Goal: Navigation & Orientation: Find specific page/section

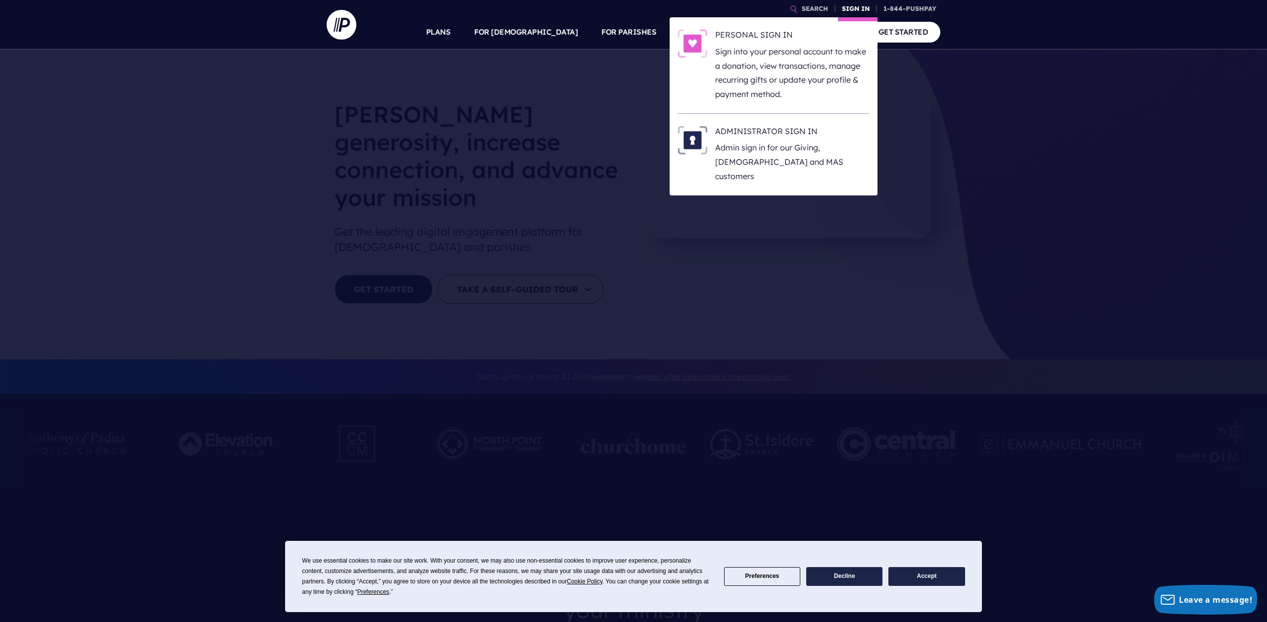
click at [855, 10] on link "SIGN IN" at bounding box center [856, 8] width 36 height 17
click at [860, 7] on link "SIGN IN" at bounding box center [856, 8] width 36 height 17
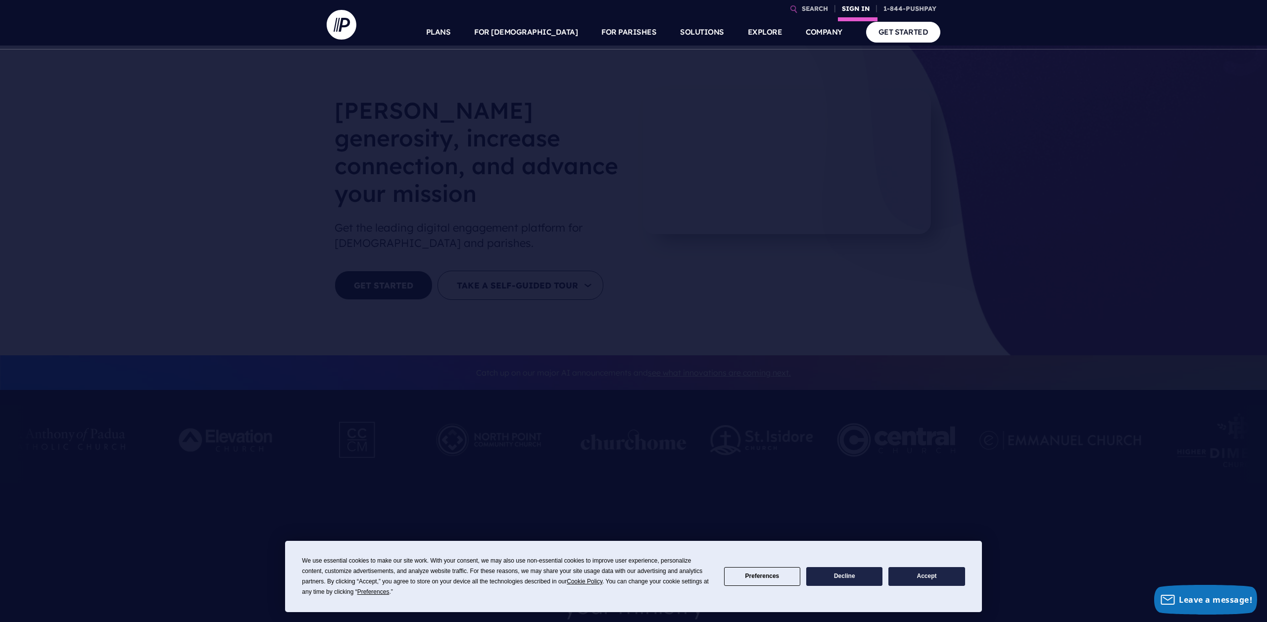
click at [860, 7] on link "SIGN IN" at bounding box center [856, 8] width 36 height 17
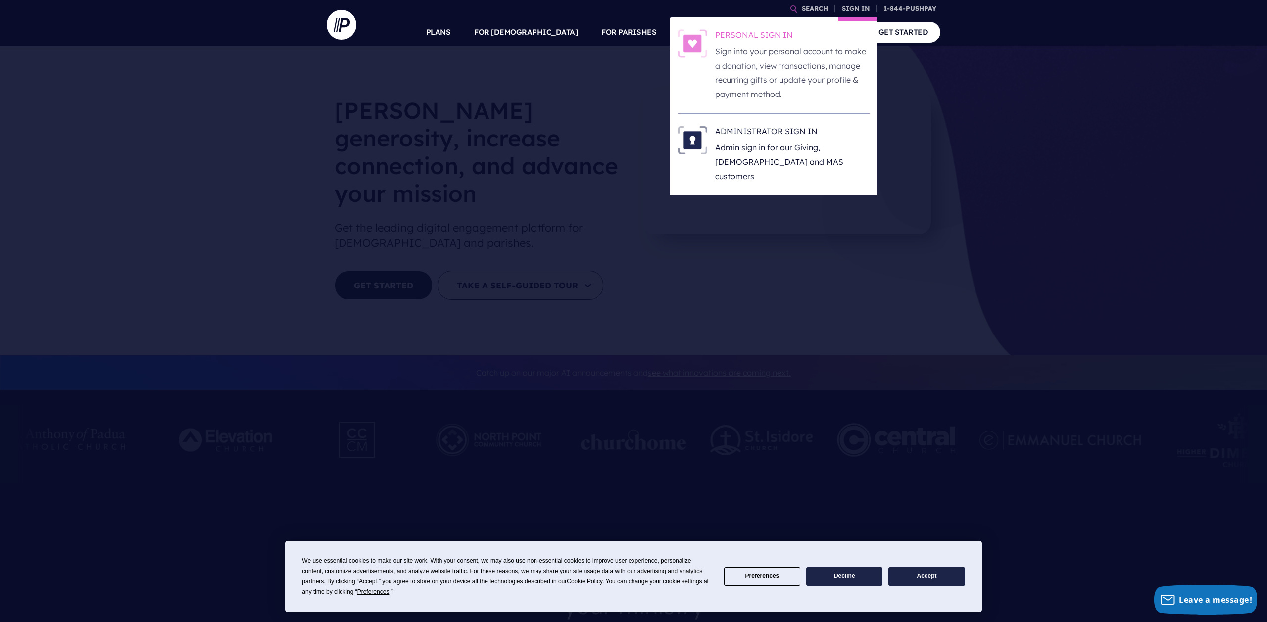
click at [778, 68] on p "Sign into your personal account to make a donation, view transactions, manage r…" at bounding box center [792, 73] width 154 height 57
click at [852, 10] on link "SIGN IN" at bounding box center [856, 8] width 36 height 17
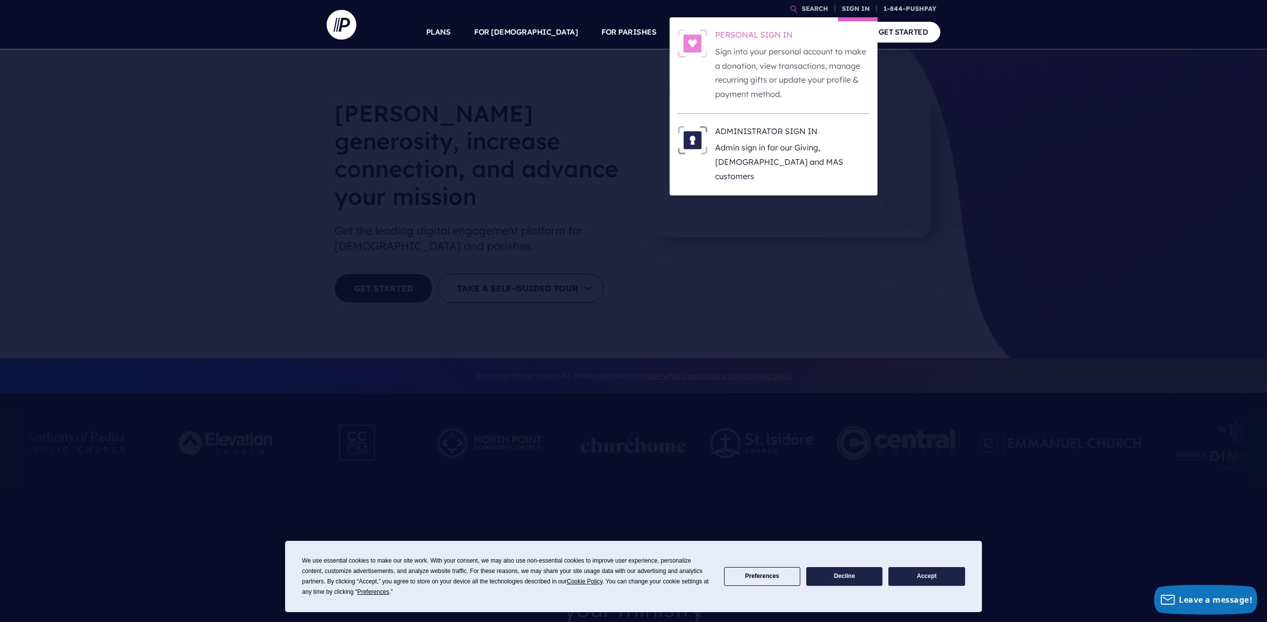
click at [703, 68] on div at bounding box center [693, 65] width 30 height 72
